Goal: Information Seeking & Learning: Learn about a topic

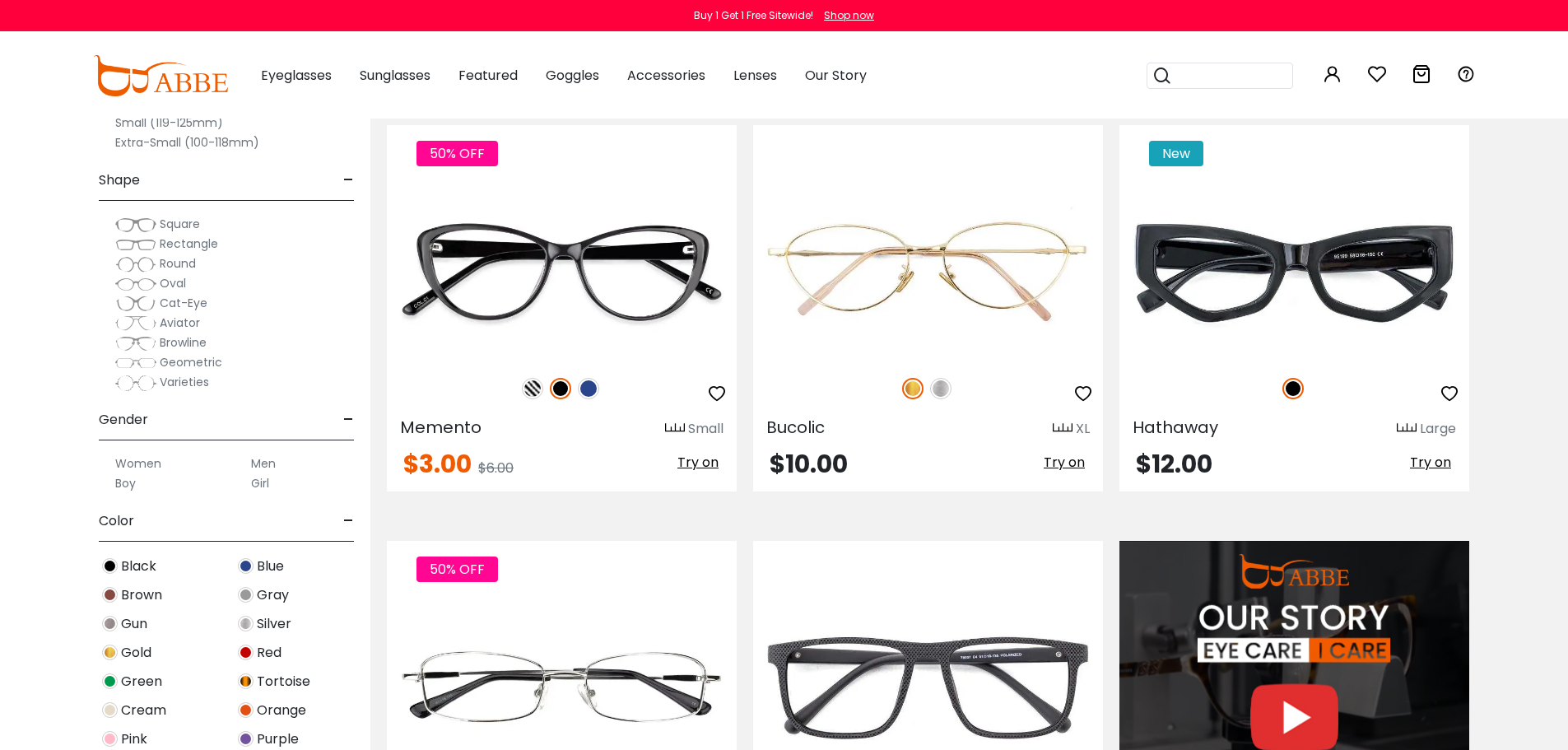
scroll to position [1153, 0]
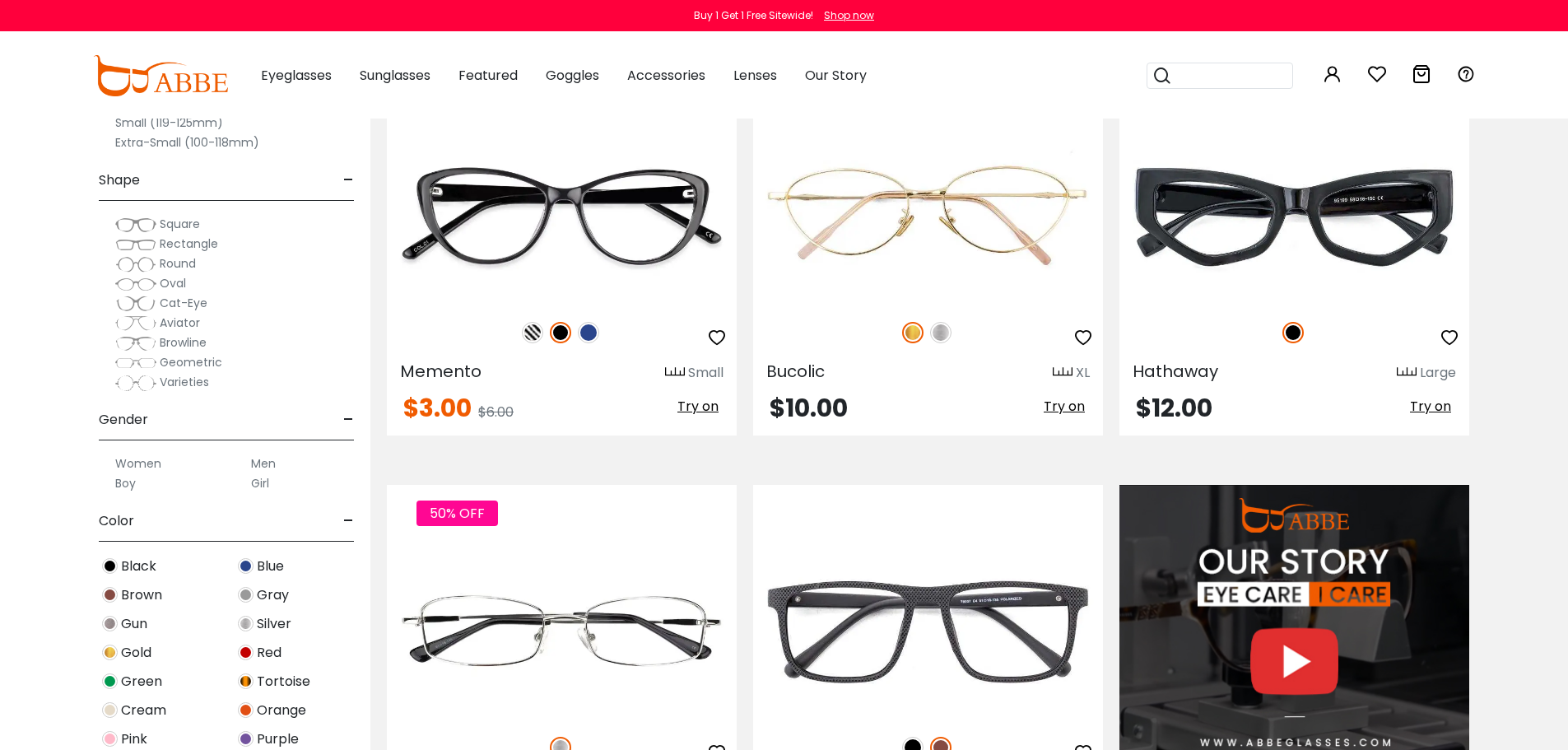
click at [0, 0] on button "Later" at bounding box center [0, 0] width 0 height 0
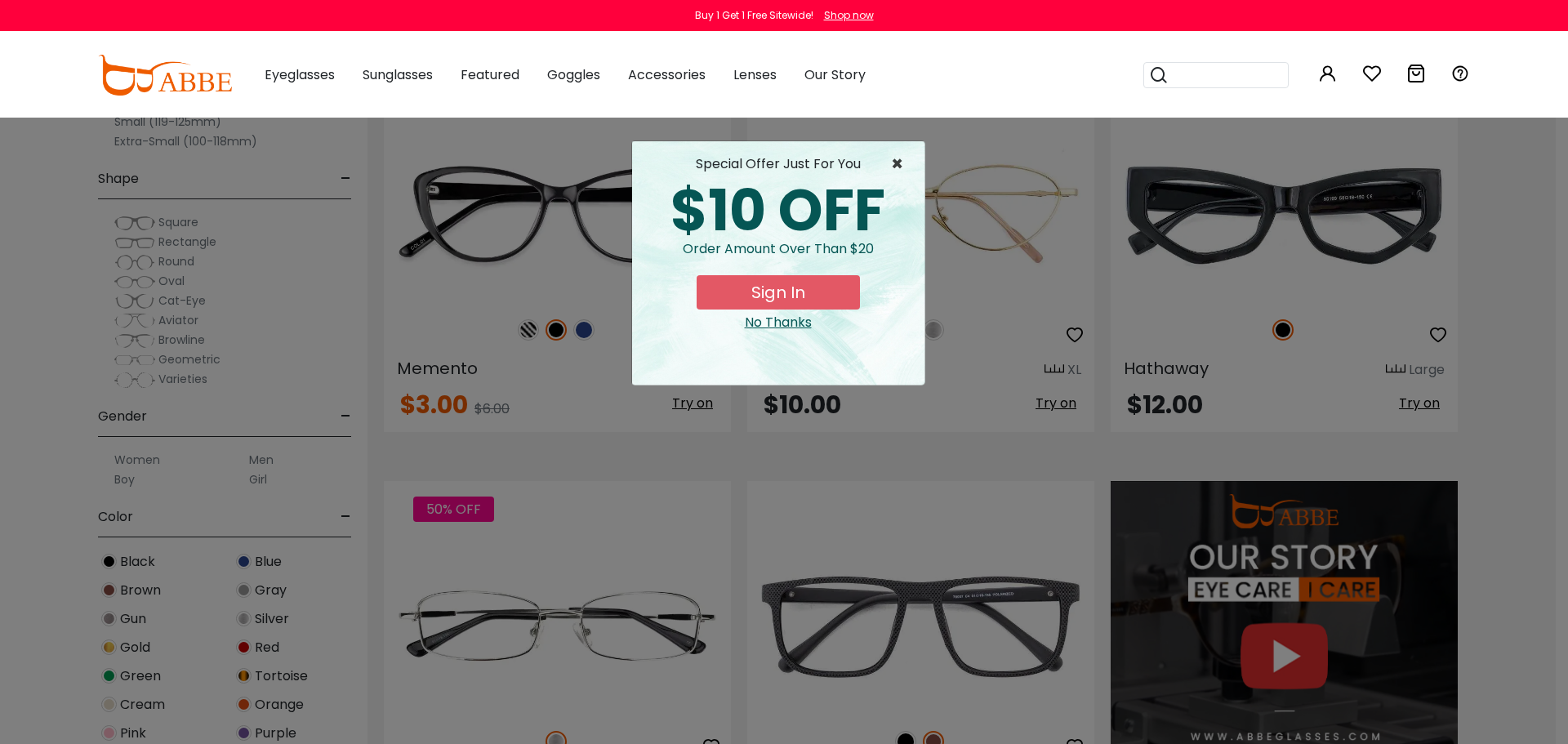
click at [892, 162] on span "×" at bounding box center [902, 164] width 21 height 20
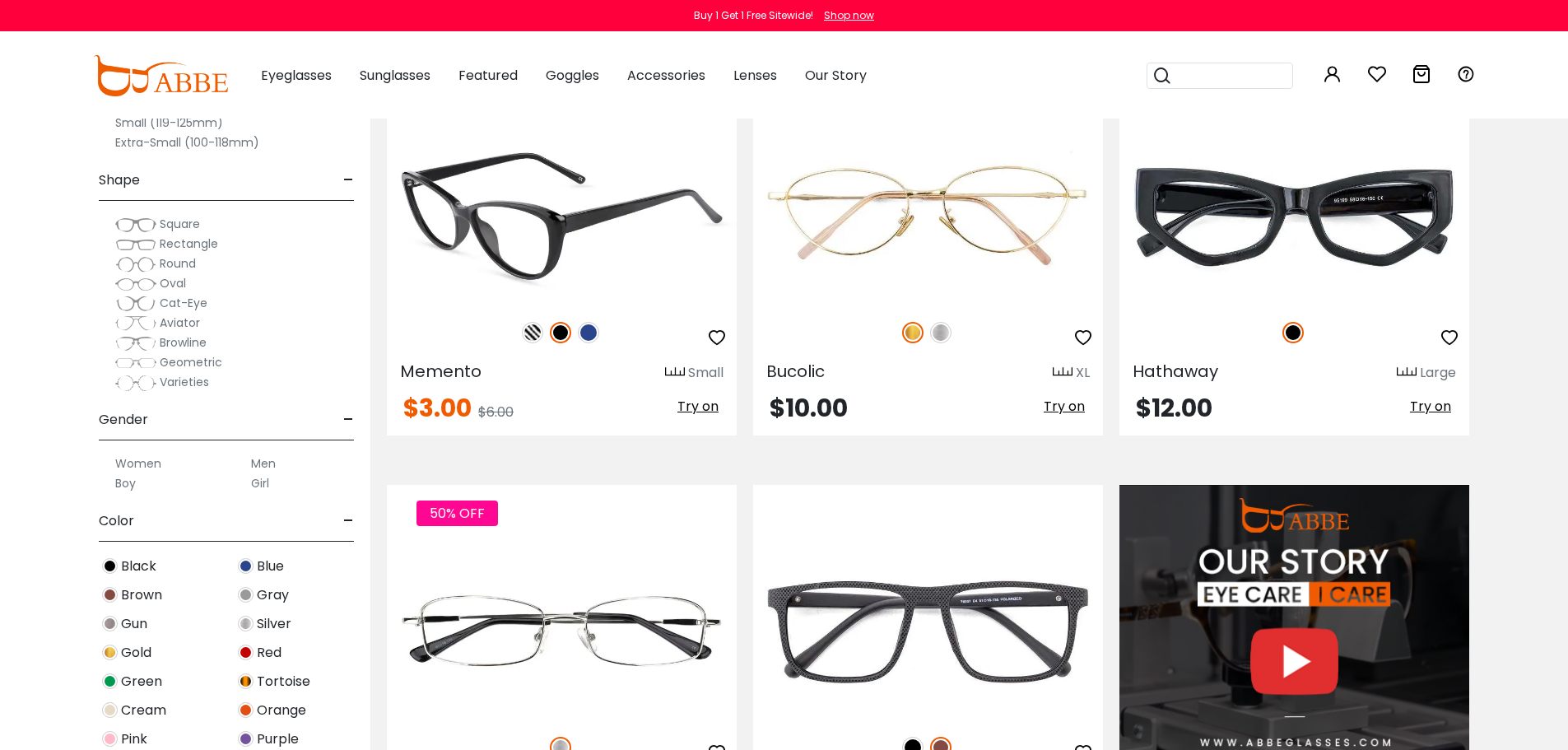
click at [571, 247] on img at bounding box center [561, 216] width 350 height 175
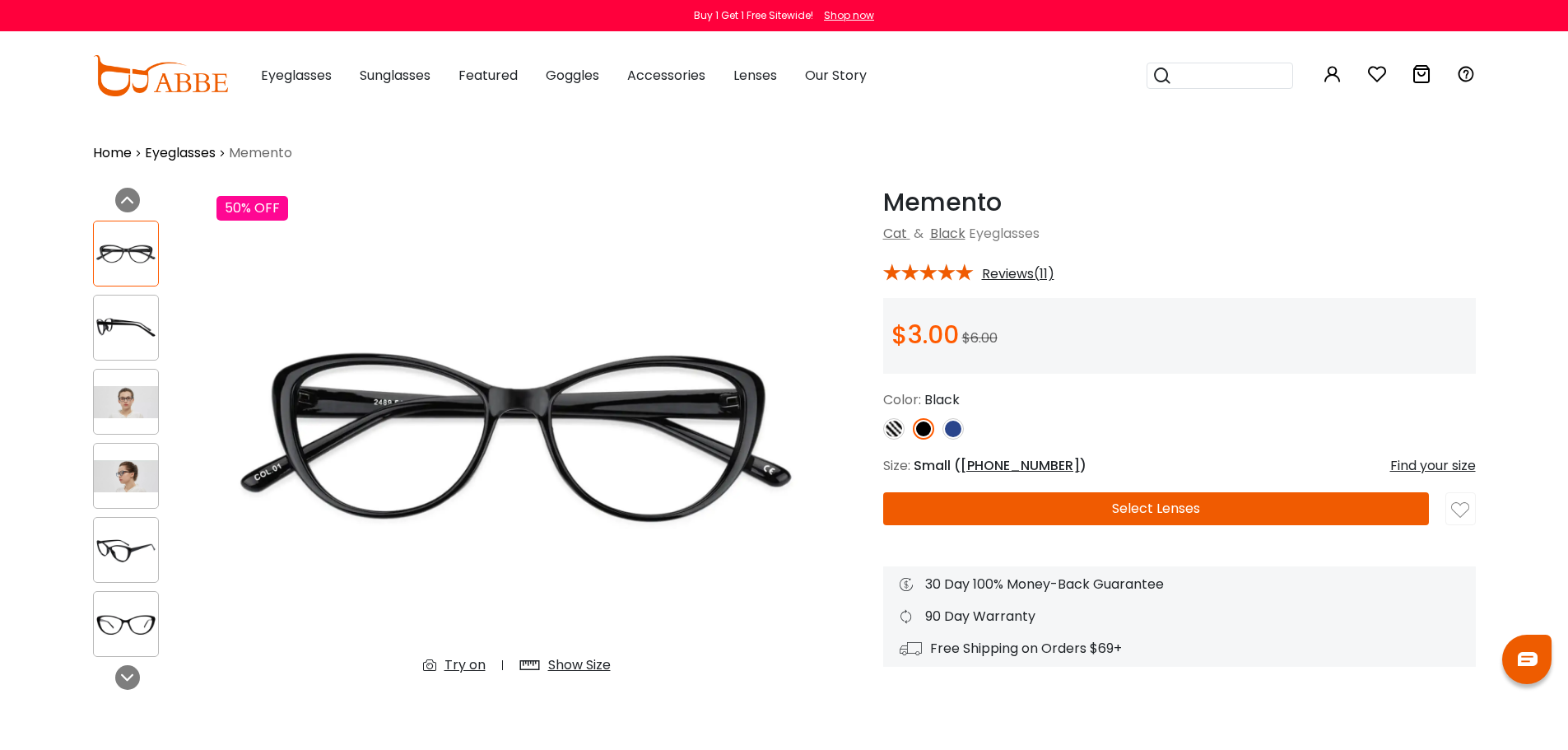
click at [128, 461] on img at bounding box center [126, 476] width 64 height 32
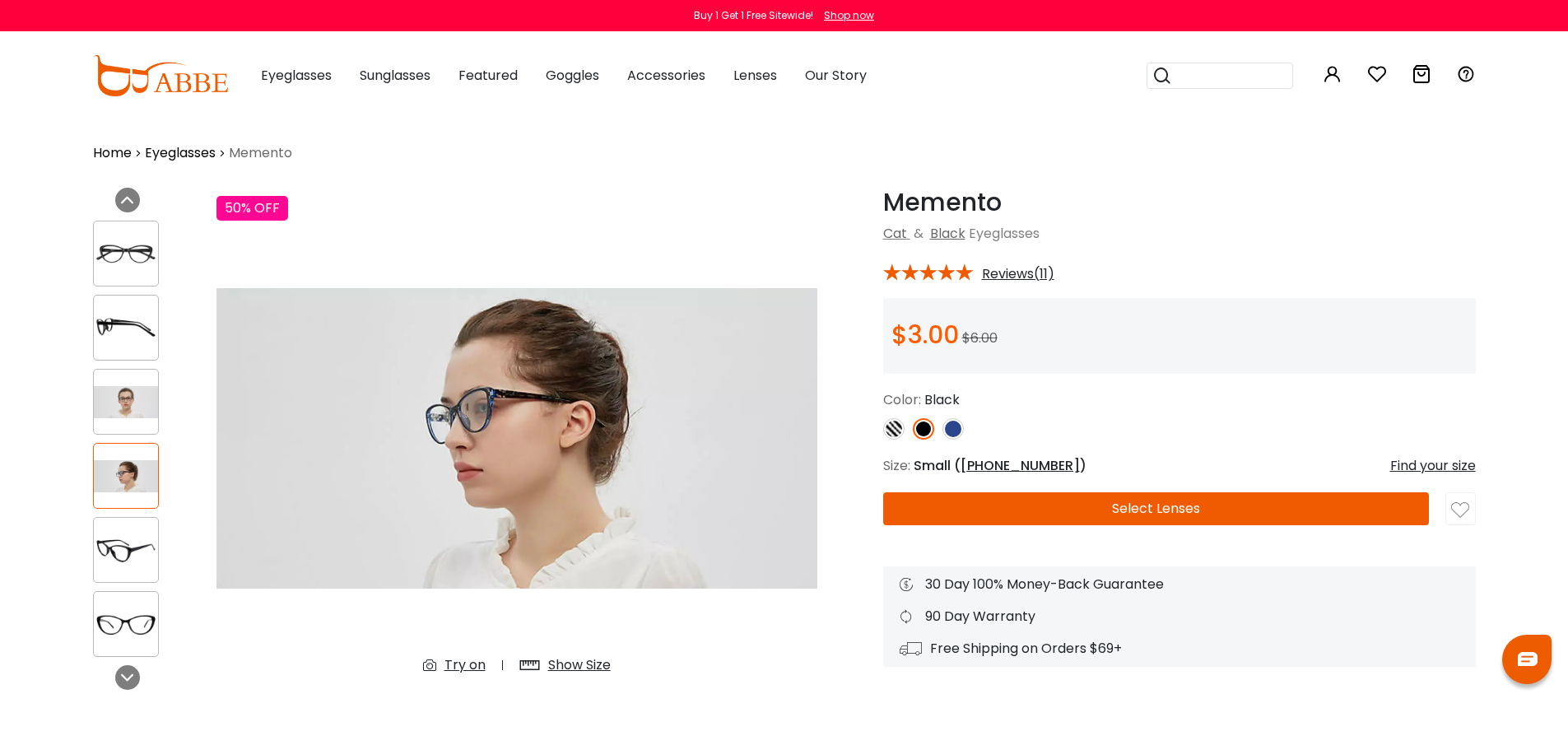
click at [125, 401] on img at bounding box center [126, 402] width 64 height 32
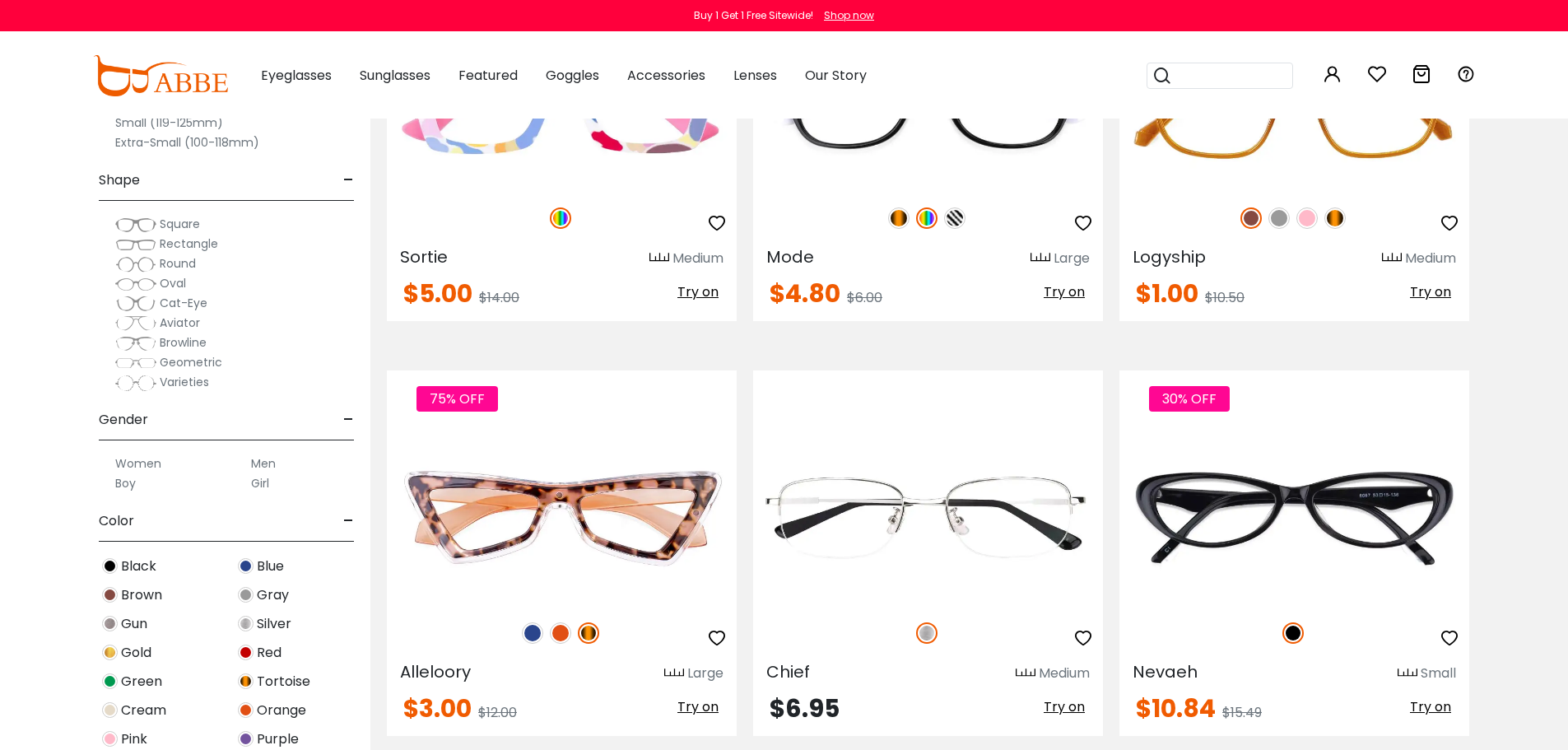
scroll to position [3789, 0]
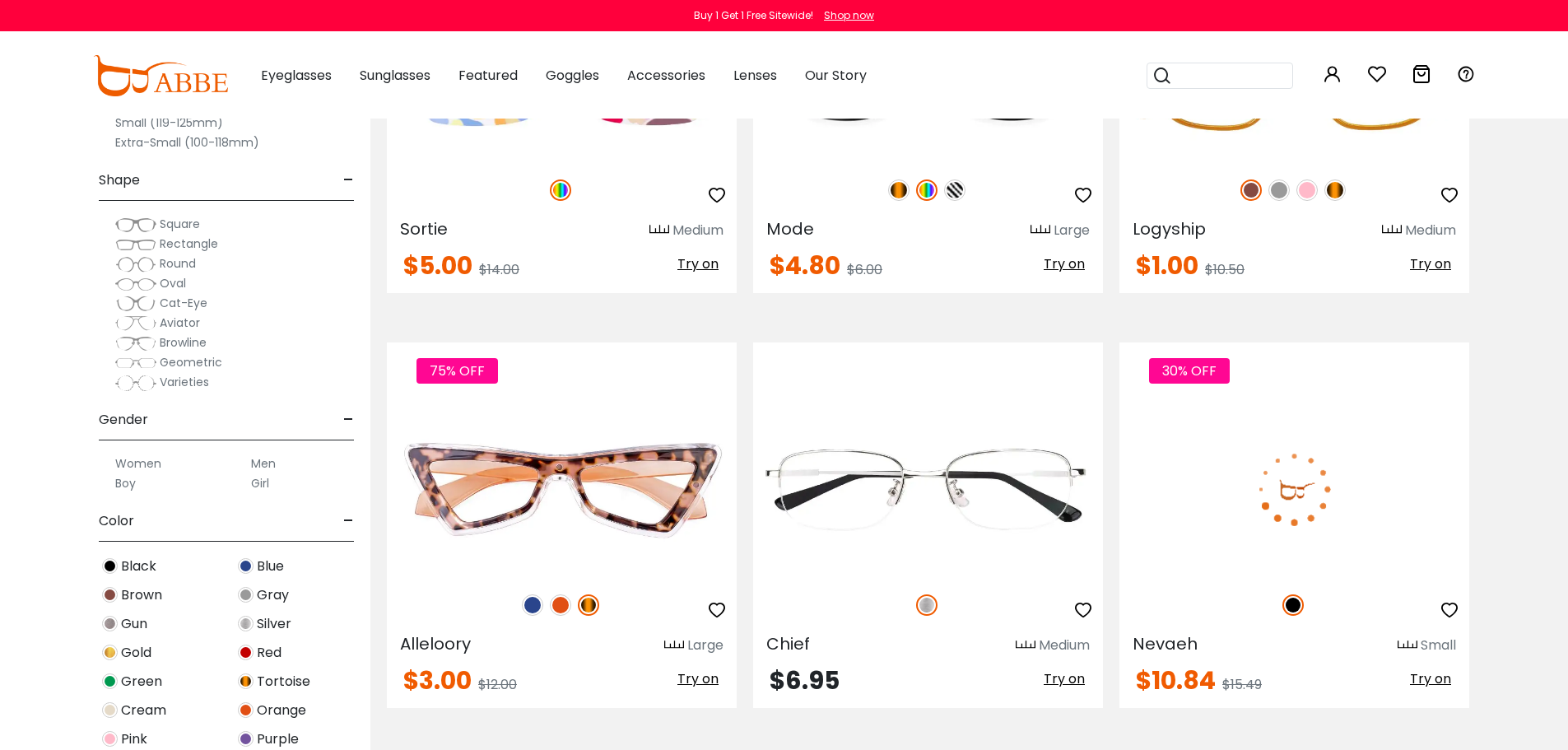
click at [1297, 485] on img at bounding box center [1294, 490] width 350 height 175
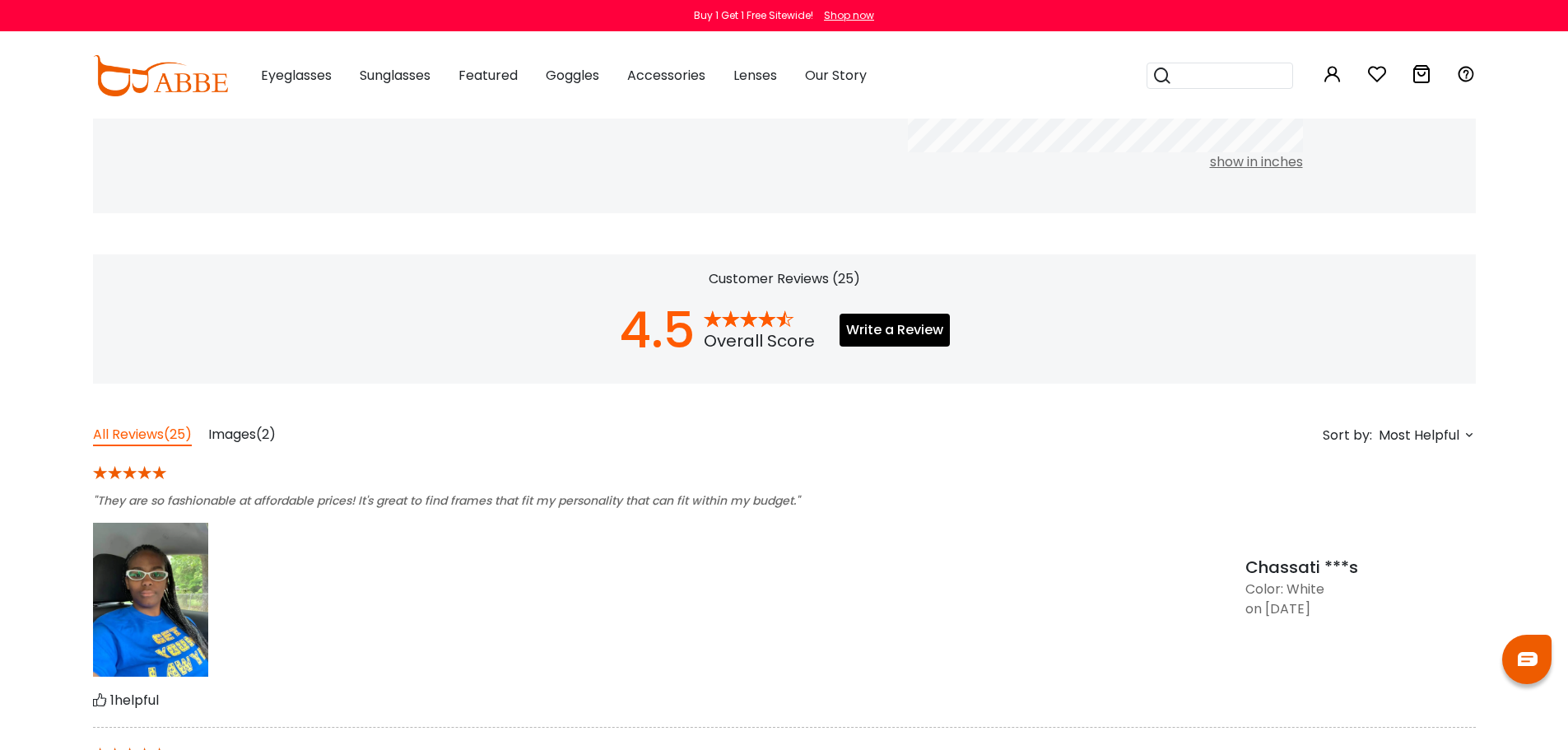
scroll to position [1318, 0]
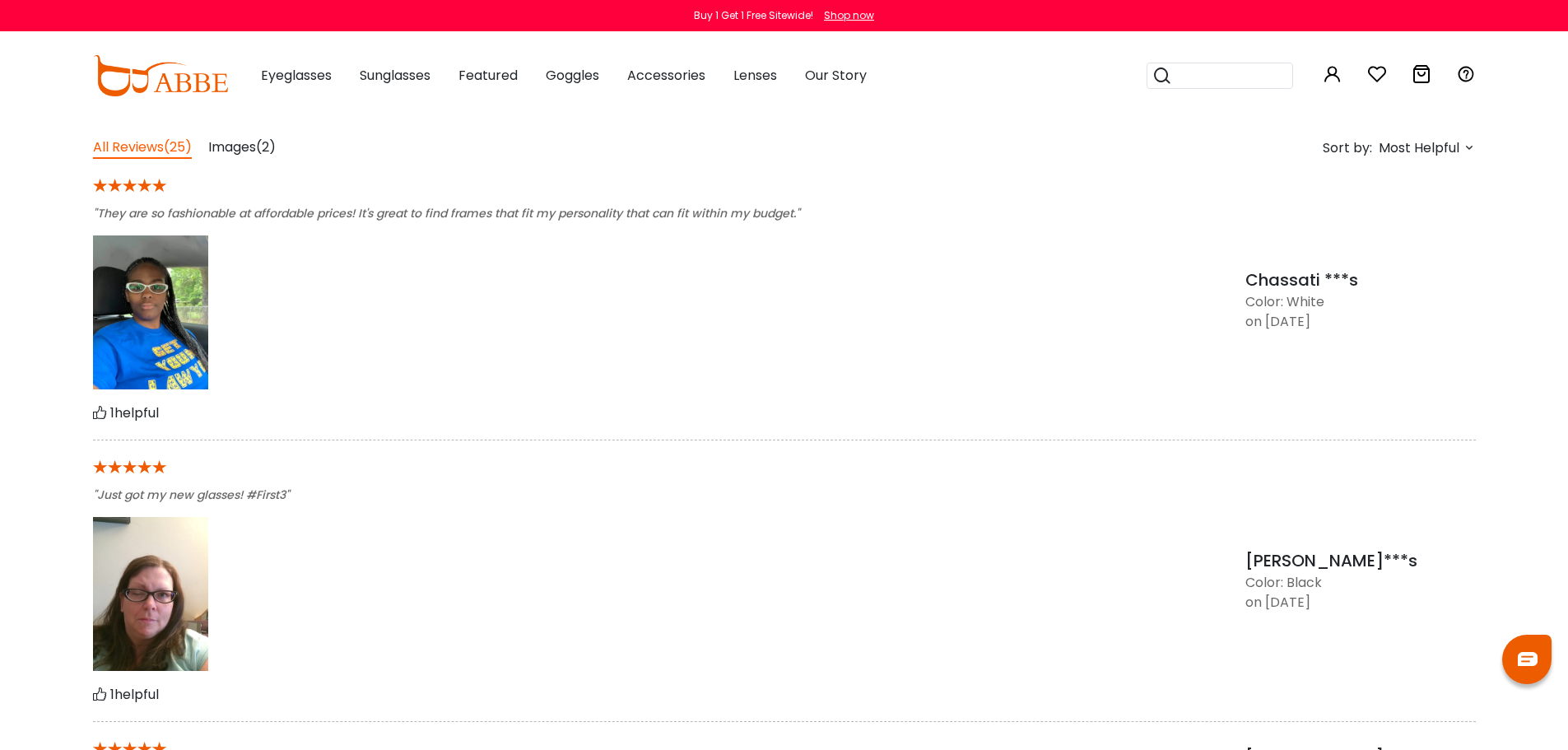
click at [124, 390] on img at bounding box center [151, 313] width 115 height 154
click at [151, 390] on img at bounding box center [151, 313] width 115 height 154
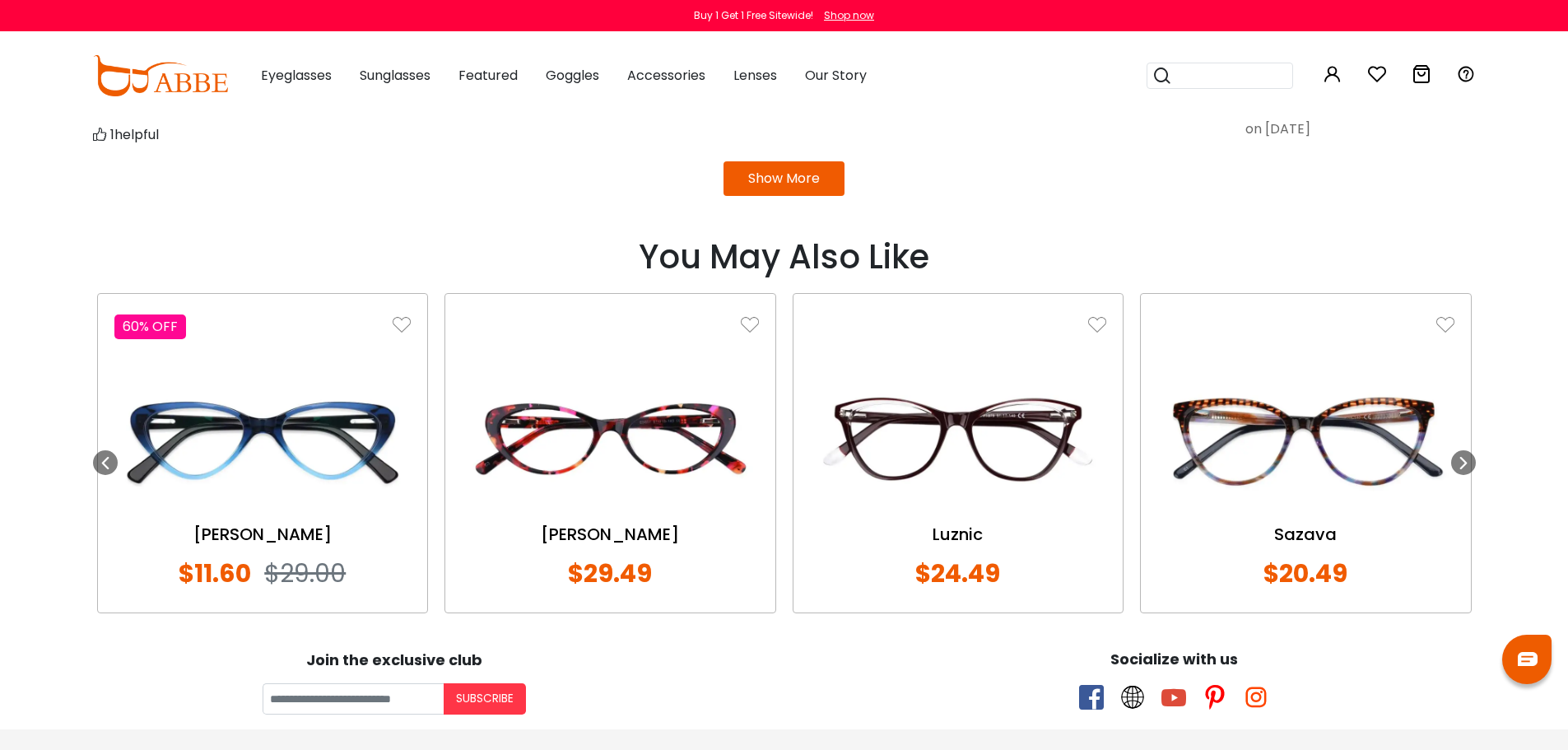
scroll to position [1895, 0]
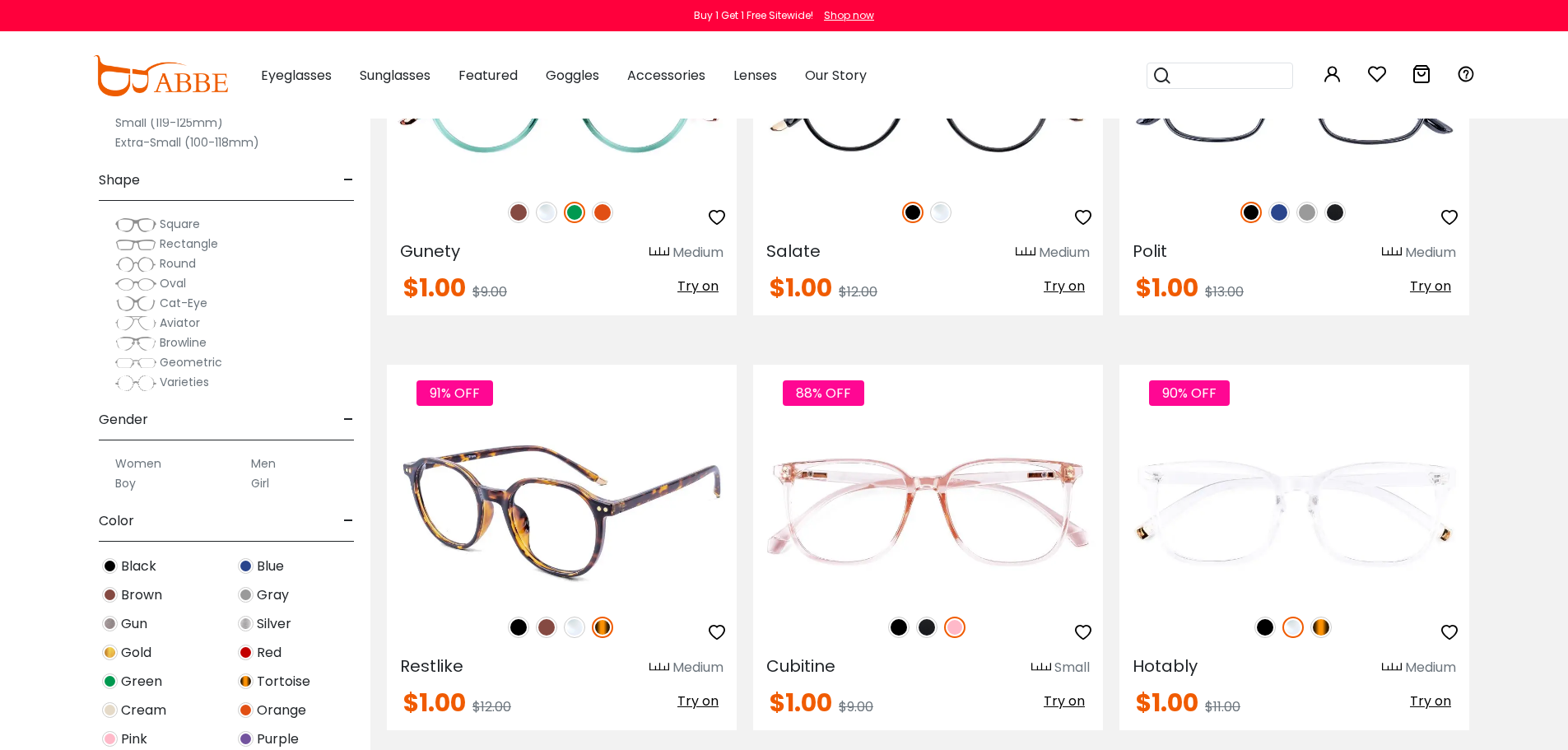
scroll to position [7907, 0]
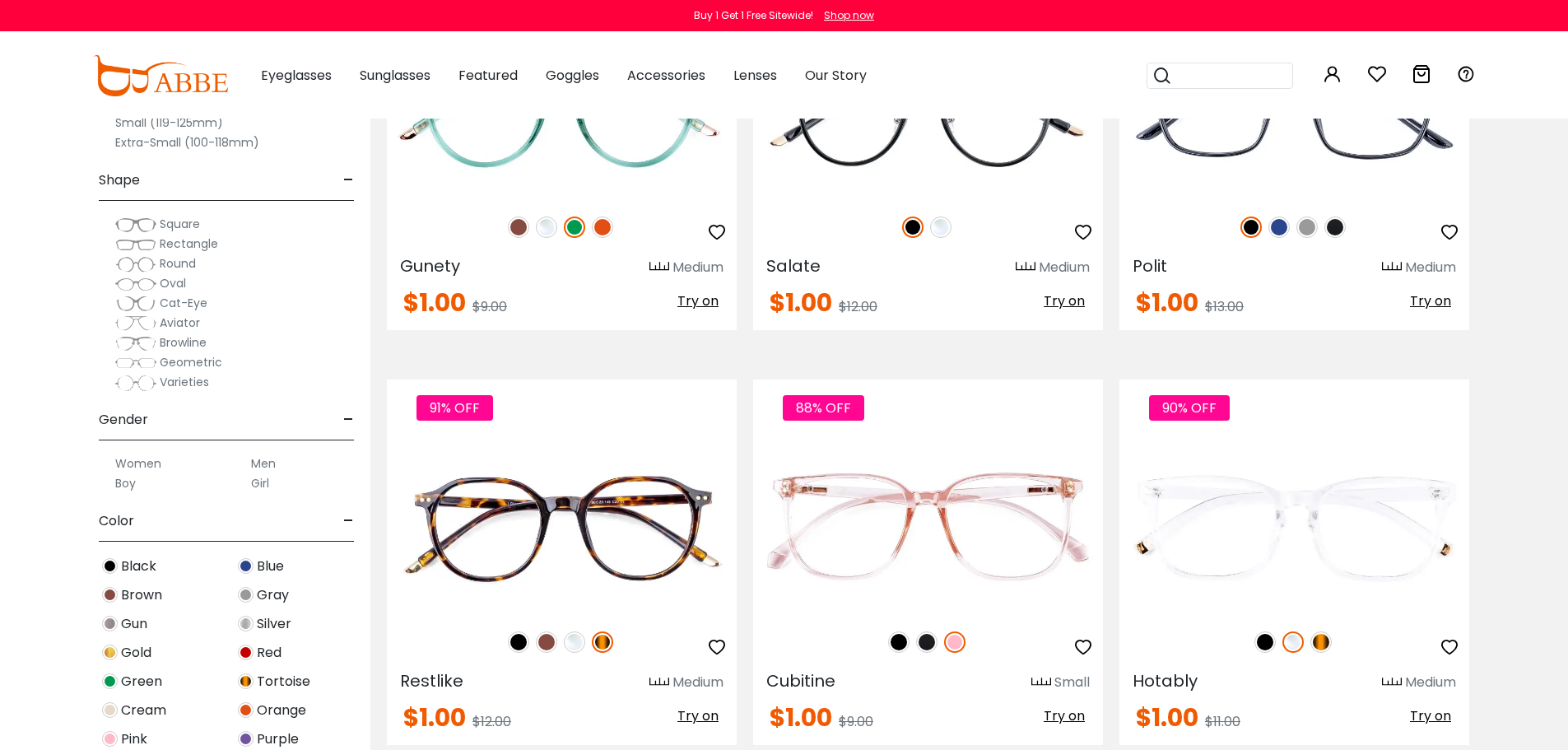
click at [124, 298] on img at bounding box center [135, 303] width 41 height 16
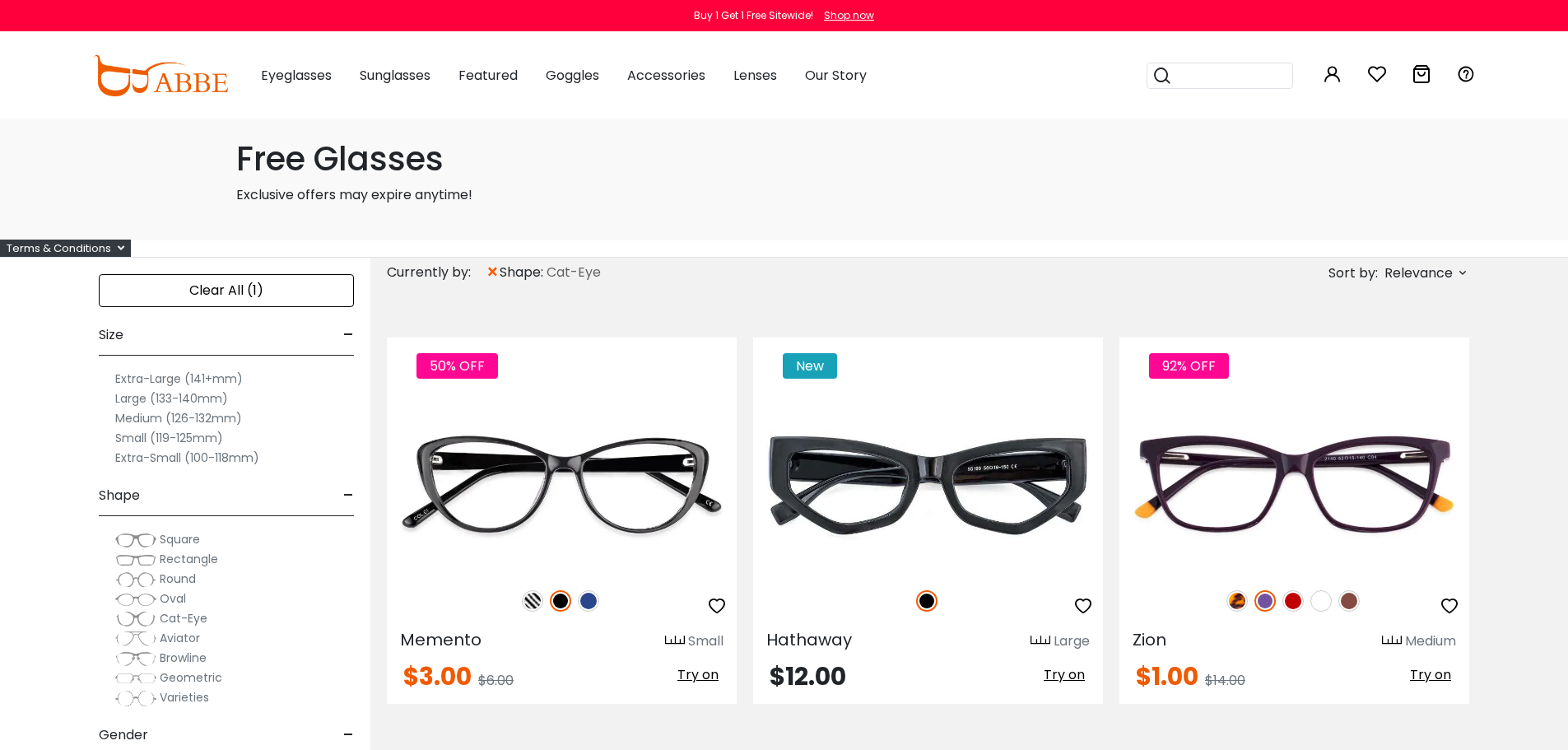
click at [1245, 77] on input "search" at bounding box center [1230, 76] width 115 height 25
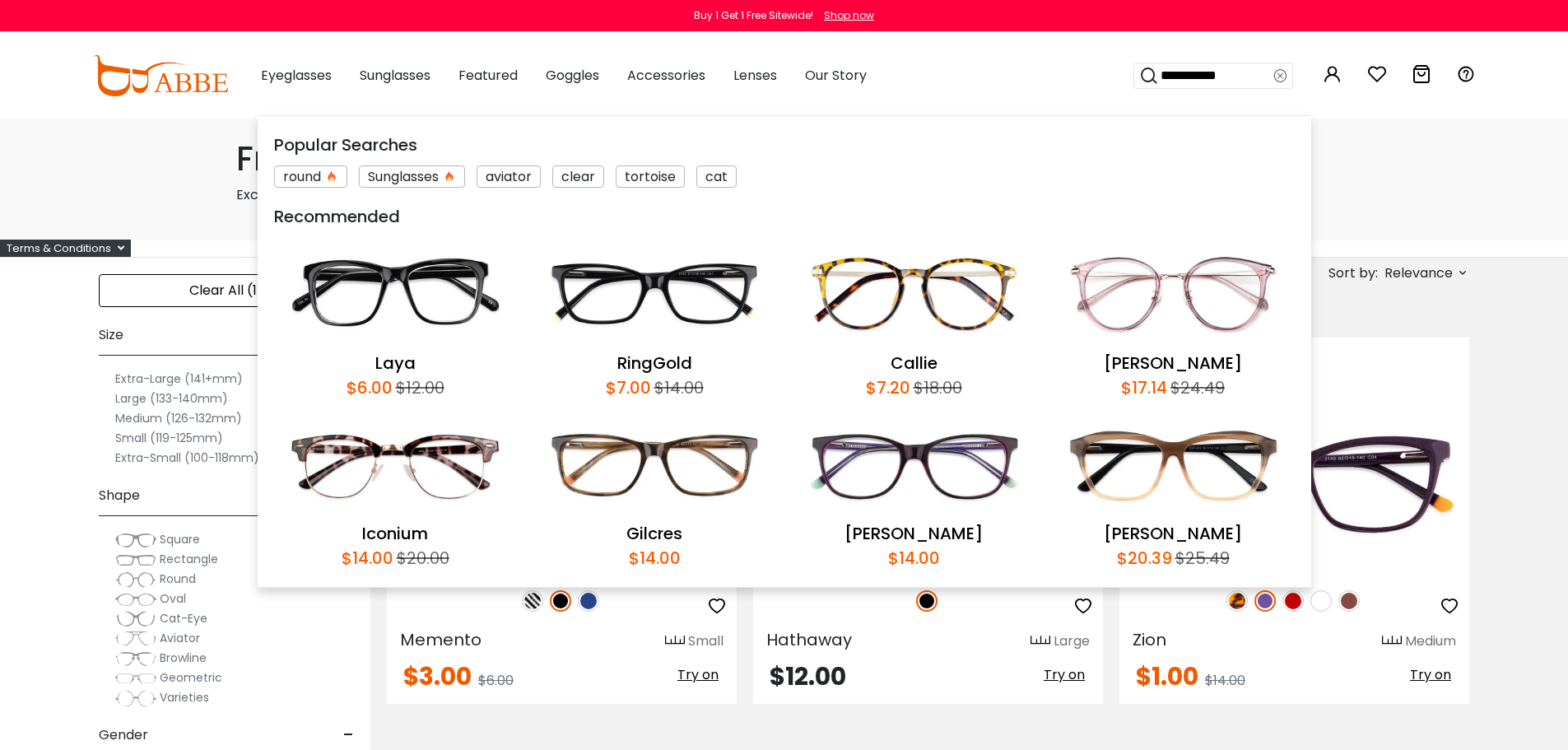
type input "**********"
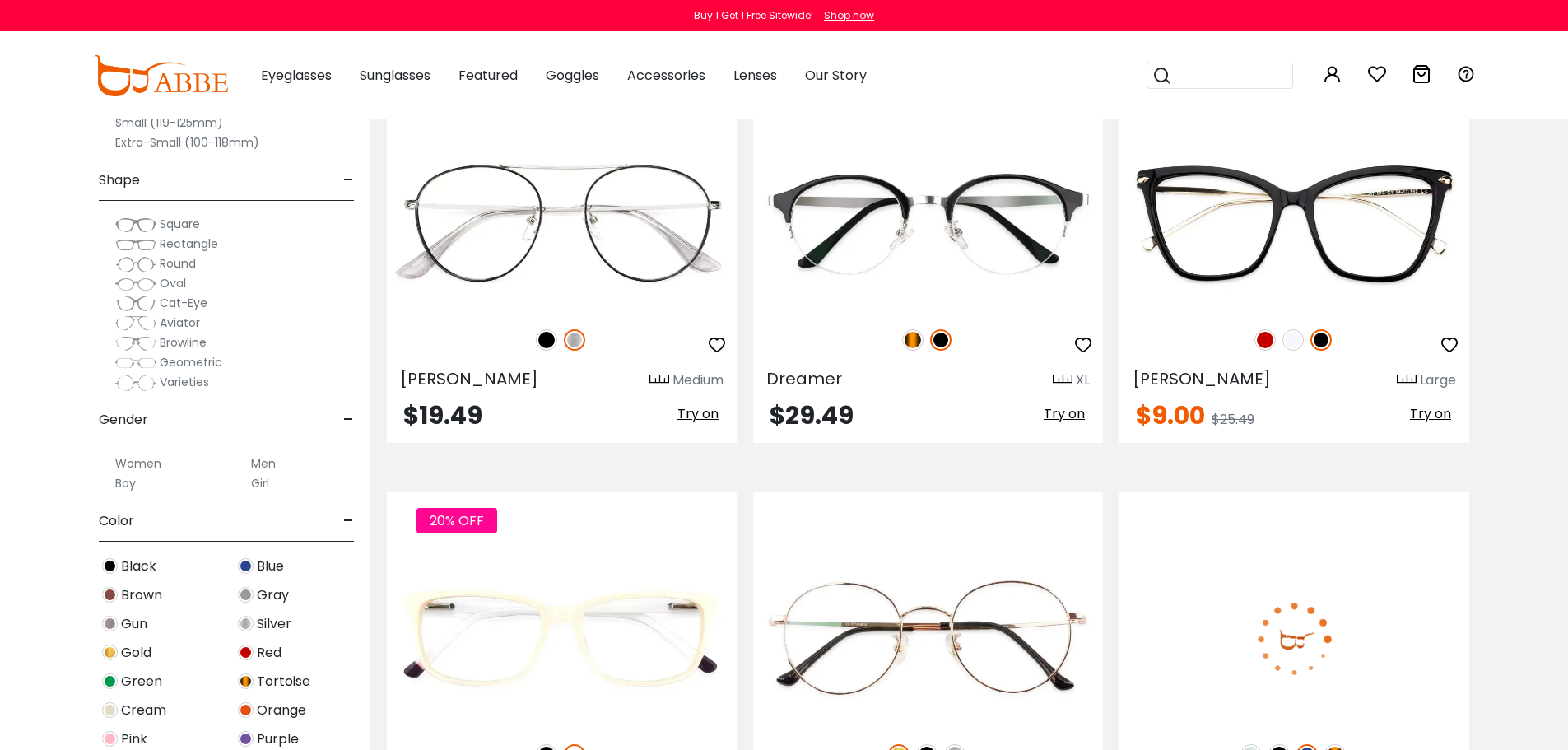
scroll to position [3954, 0]
